Goal: Check status: Check status

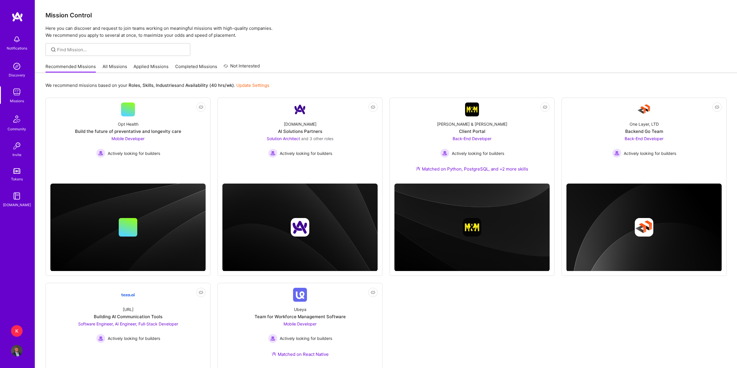
click at [18, 329] on div "K" at bounding box center [17, 331] width 12 height 12
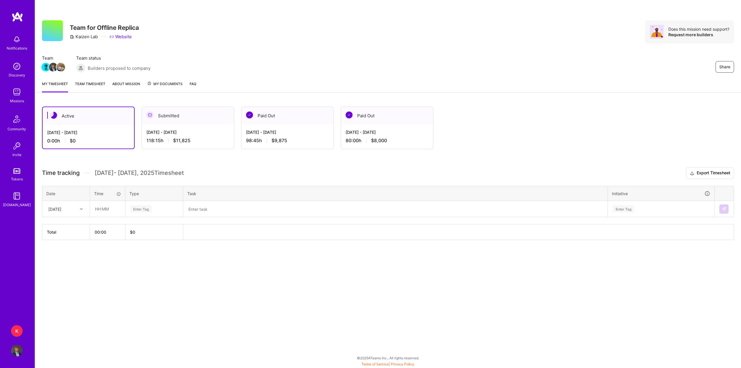
click at [93, 84] on link "Team timesheet" at bounding box center [90, 87] width 30 height 12
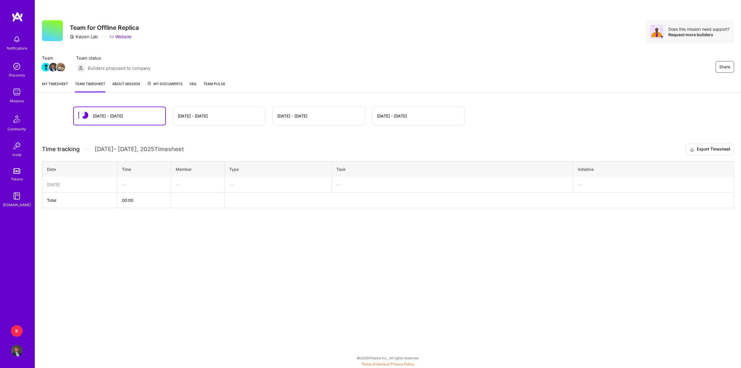
click at [191, 113] on div "[DATE] - [DATE]" at bounding box center [193, 116] width 30 height 6
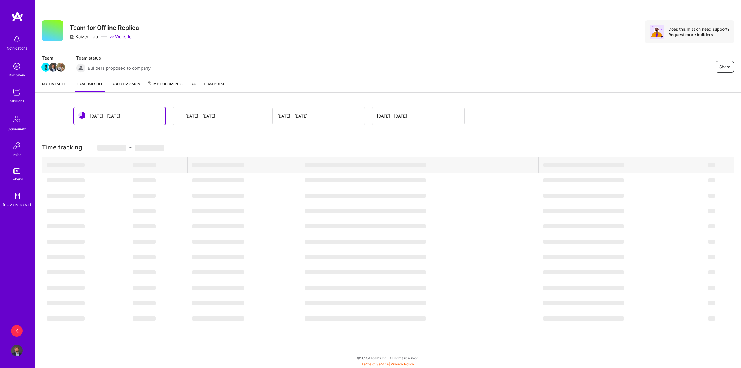
click at [213, 118] on div "[DATE] - [DATE]" at bounding box center [219, 116] width 92 height 18
